Goal: Task Accomplishment & Management: Manage account settings

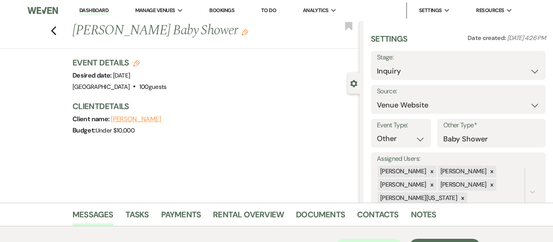
click at [97, 9] on link "Dashboard" at bounding box center [93, 11] width 29 height 8
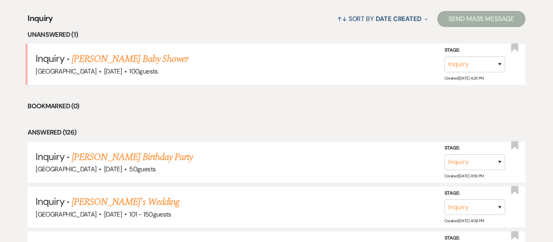
scroll to position [316, 0]
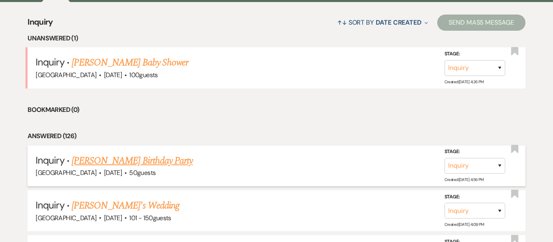
click at [138, 162] on link "[PERSON_NAME] Birthday Party" at bounding box center [132, 161] width 121 height 15
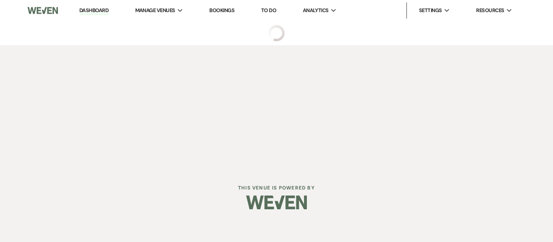
select select "5"
select select "4"
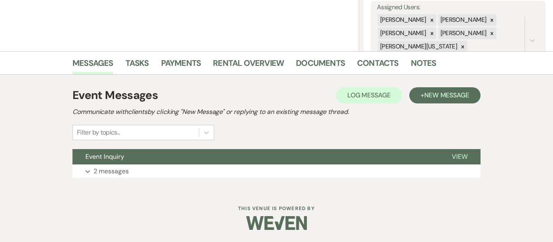
scroll to position [146, 0]
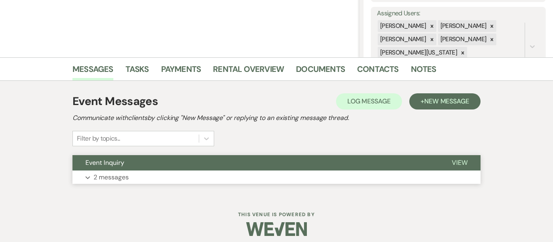
click at [106, 176] on p "2 messages" at bounding box center [110, 177] width 35 height 11
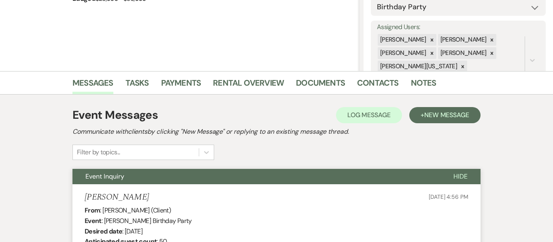
scroll to position [0, 0]
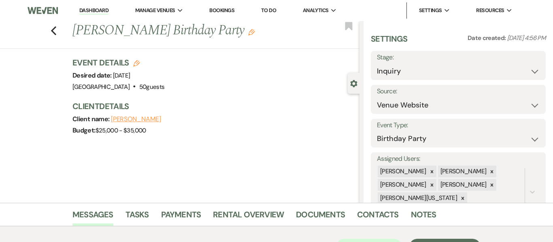
click at [101, 11] on link "Dashboard" at bounding box center [93, 11] width 29 height 8
